Goal: Communication & Community: Answer question/provide support

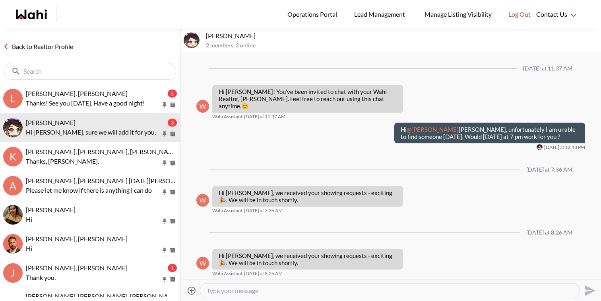
scroll to position [1354, 0]
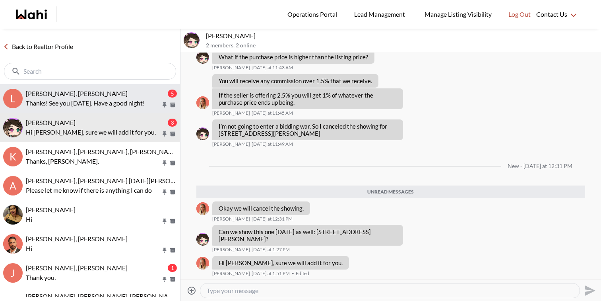
click at [89, 92] on span "liuhong chen, Alicia, Faraz" at bounding box center [77, 93] width 102 height 8
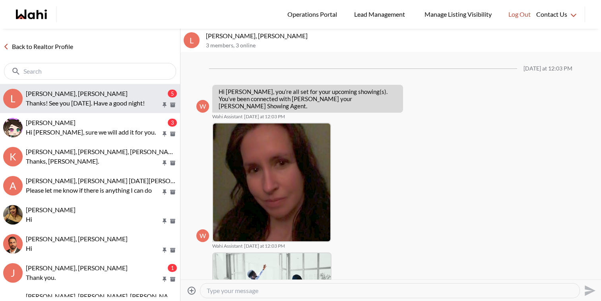
scroll to position [325, 0]
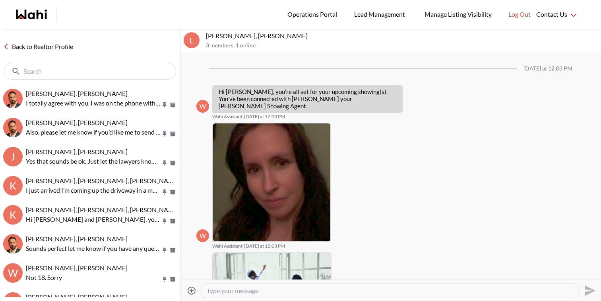
scroll to position [264, 0]
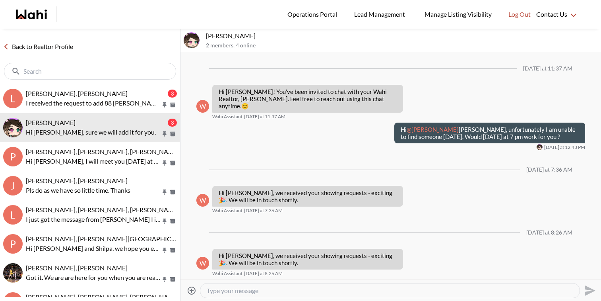
scroll to position [1354, 0]
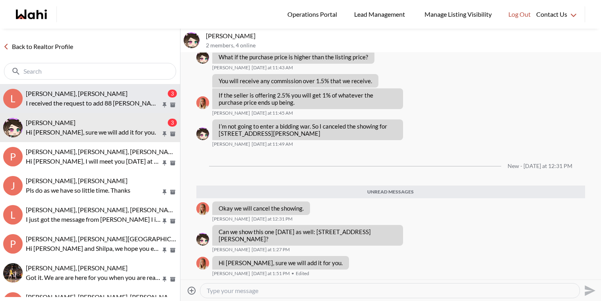
click at [97, 87] on button "l liuhong chen, Alicia, Faraz 3 I received the request to add 88 Decorso #71. I…" at bounding box center [90, 98] width 180 height 29
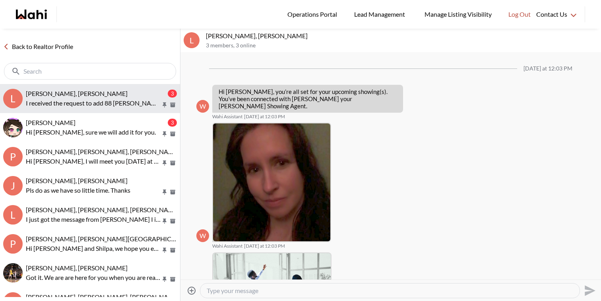
scroll to position [280, 0]
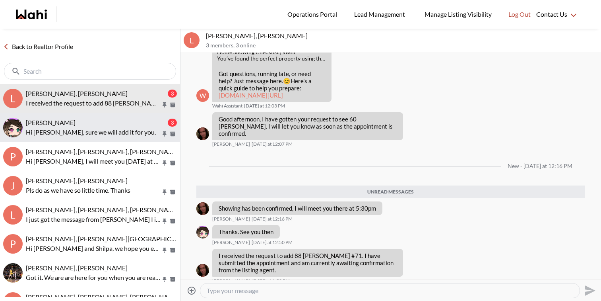
click at [96, 118] on div "liuhong chen, Faraz" at bounding box center [96, 122] width 140 height 8
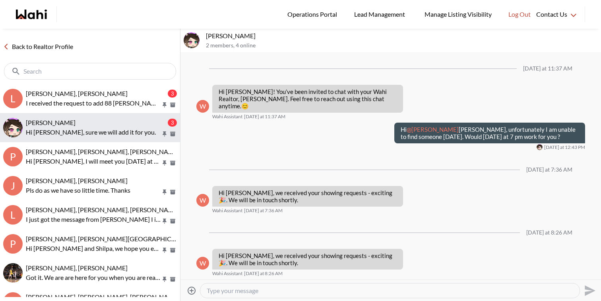
scroll to position [1354, 0]
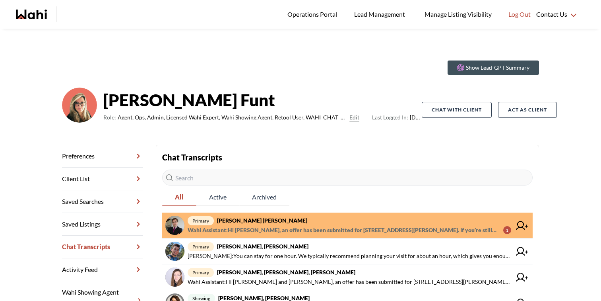
click at [278, 225] on span "Wahi Assistant : Hi Arek, an offer has been submitted for 187 Prince Edward Dr …" at bounding box center [342, 230] width 309 height 10
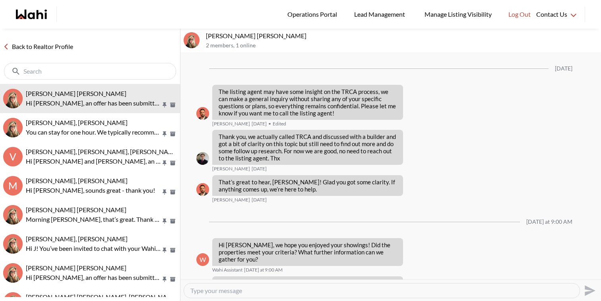
scroll to position [1000, 0]
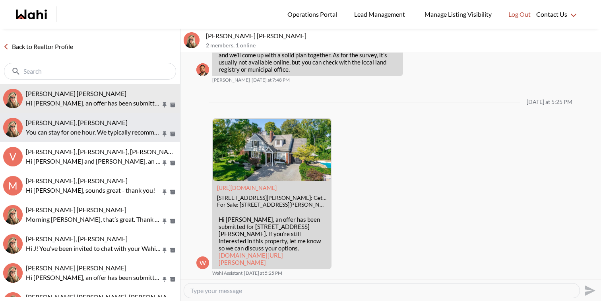
click at [98, 134] on p "You can stay for one hour. We typically recommend planning your visit for about…" at bounding box center [93, 132] width 135 height 10
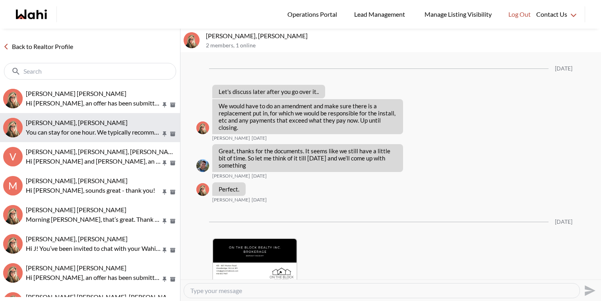
scroll to position [1580, 0]
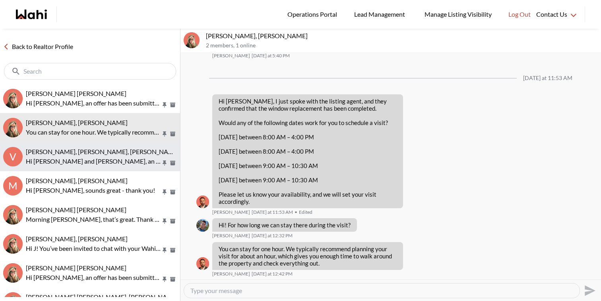
click at [102, 151] on span "[PERSON_NAME], [PERSON_NAME], [PERSON_NAME]" at bounding box center [103, 152] width 154 height 8
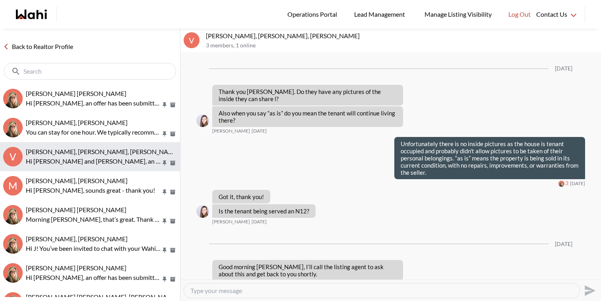
scroll to position [1486, 0]
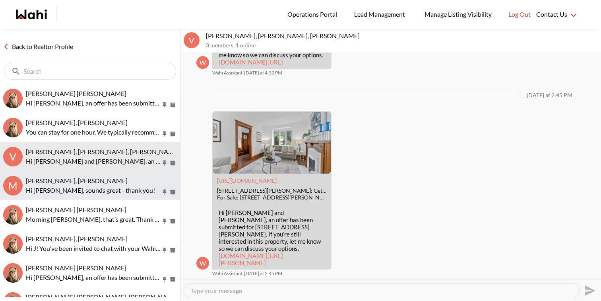
click at [100, 179] on span "[PERSON_NAME], [PERSON_NAME]" at bounding box center [77, 181] width 102 height 8
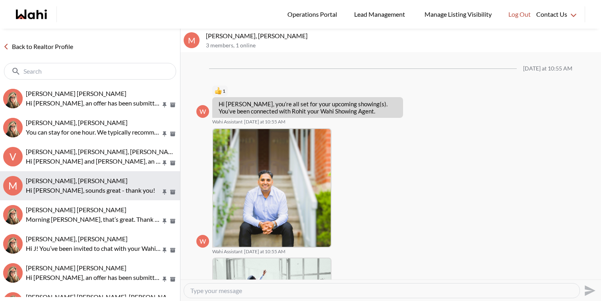
scroll to position [194, 0]
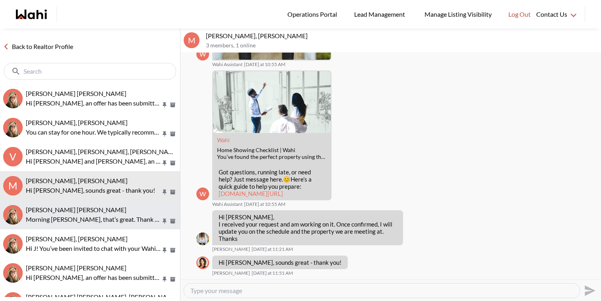
click at [76, 223] on p "Morning [PERSON_NAME], that’s great. Thank you so much for the update, looking …" at bounding box center [93, 219] width 135 height 10
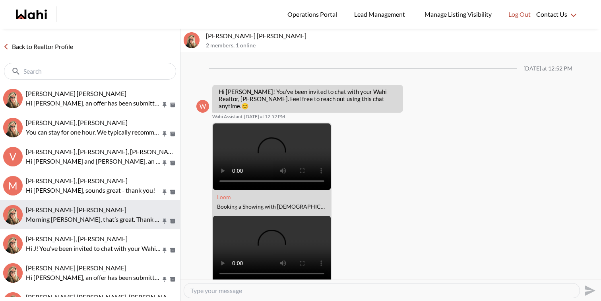
scroll to position [443, 0]
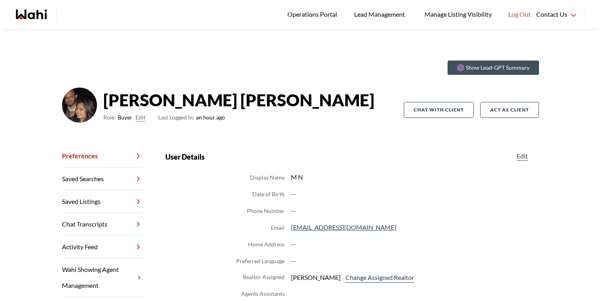
scroll to position [37, 0]
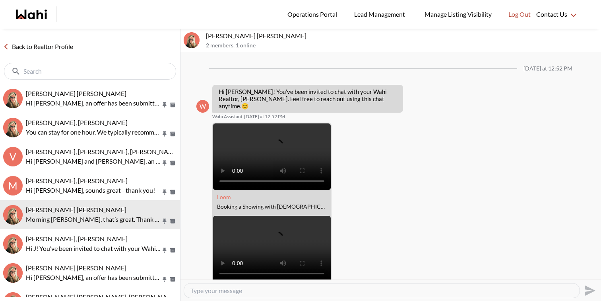
scroll to position [443, 0]
